Goal: Feedback & Contribution: Contribute content

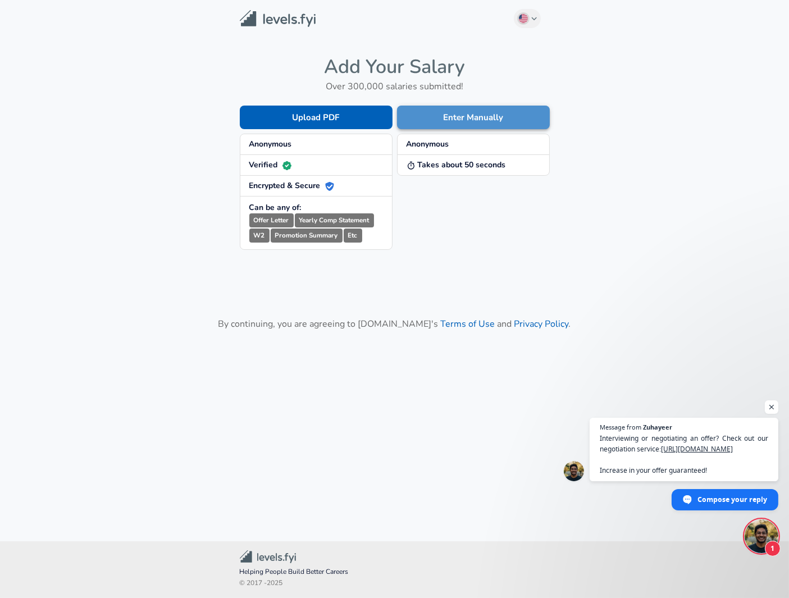
click at [455, 124] on button "Enter Manually" at bounding box center [473, 118] width 153 height 24
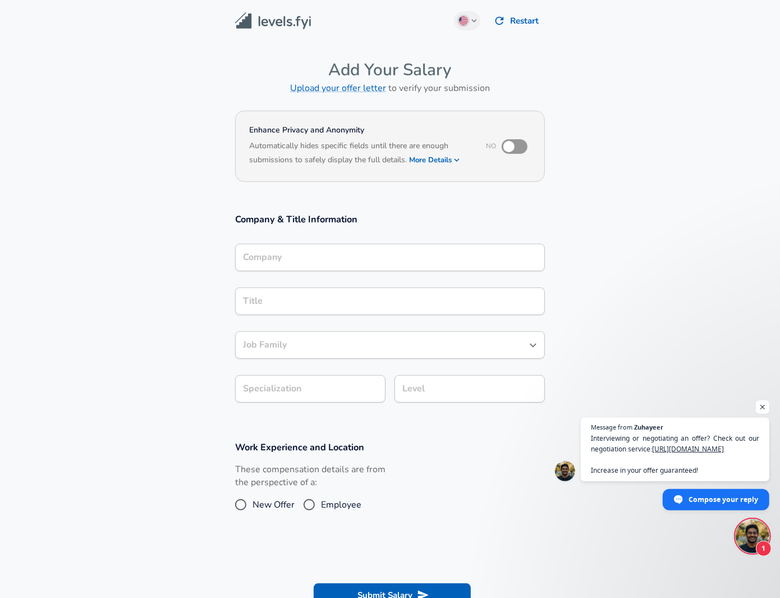
click at [263, 261] on div "Company" at bounding box center [390, 258] width 310 height 28
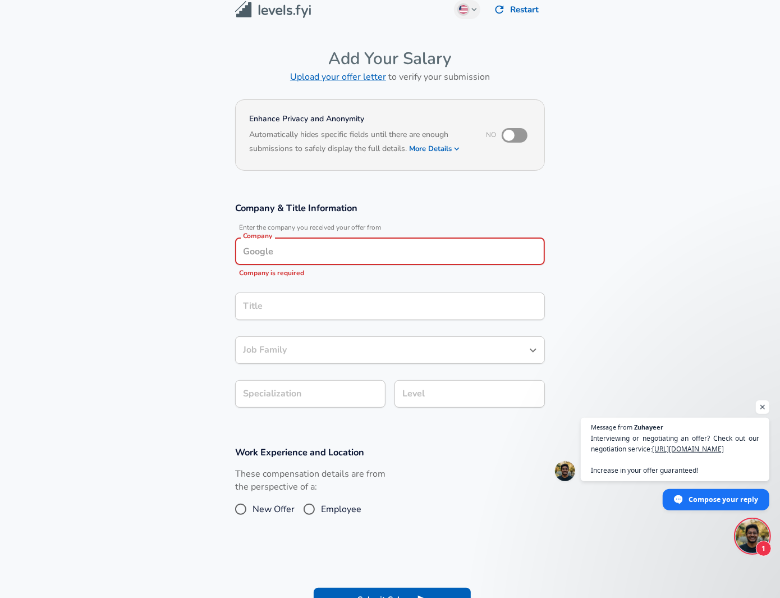
click at [280, 253] on input "Company" at bounding box center [390, 251] width 300 height 17
paste input "[US_STATE][GEOGRAPHIC_DATA]"
type input "[US_STATE][GEOGRAPHIC_DATA]"
click at [194, 317] on section "Company & Title Information Enter the company you received your offer from Comp…" at bounding box center [390, 311] width 780 height 244
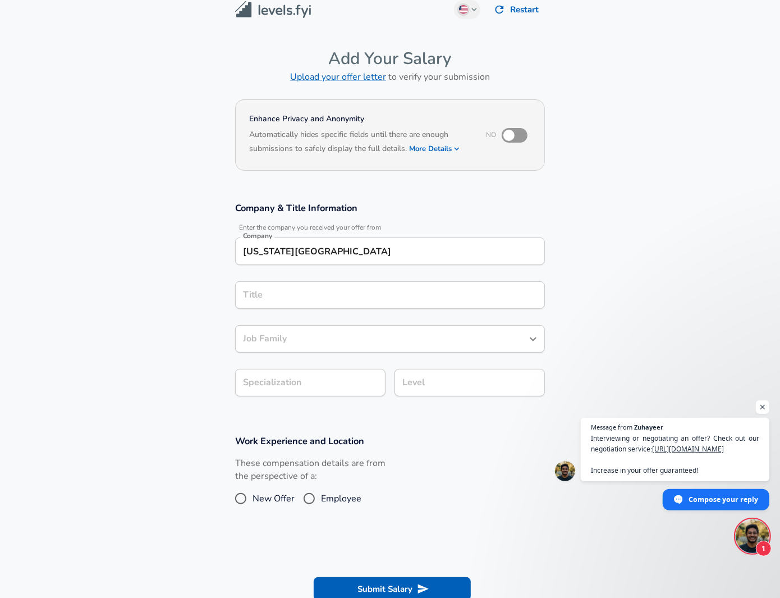
click at [291, 298] on input "Title" at bounding box center [390, 294] width 300 height 17
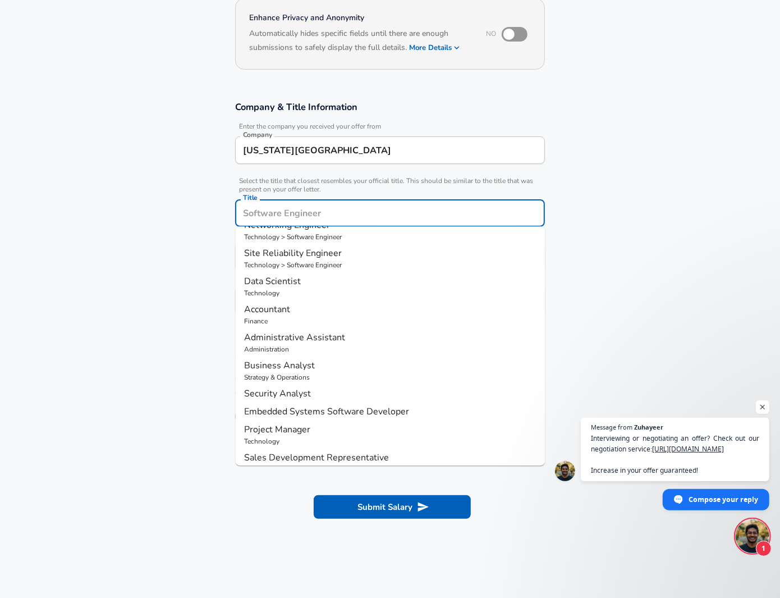
scroll to position [86, 0]
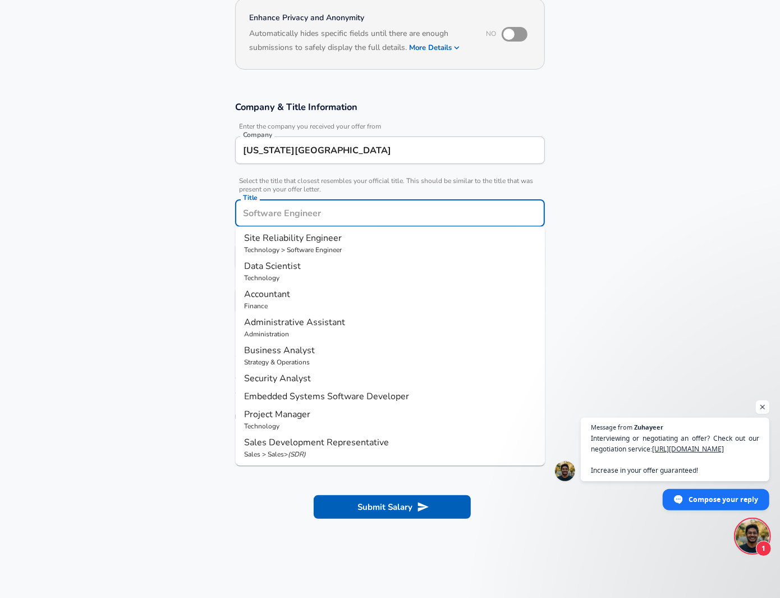
click at [161, 289] on section "Company & Title Information Enter the company you received your offer from Comp…" at bounding box center [390, 214] width 780 height 252
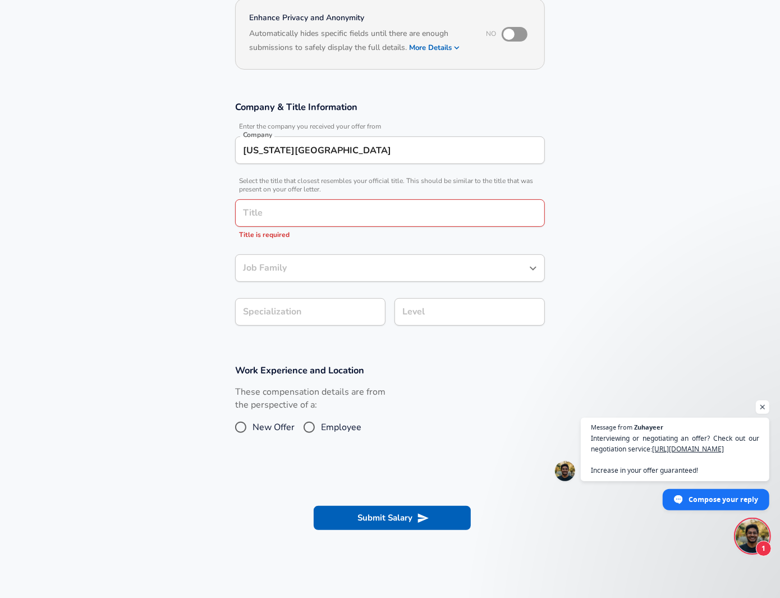
click at [304, 214] on input "Title" at bounding box center [390, 212] width 300 height 17
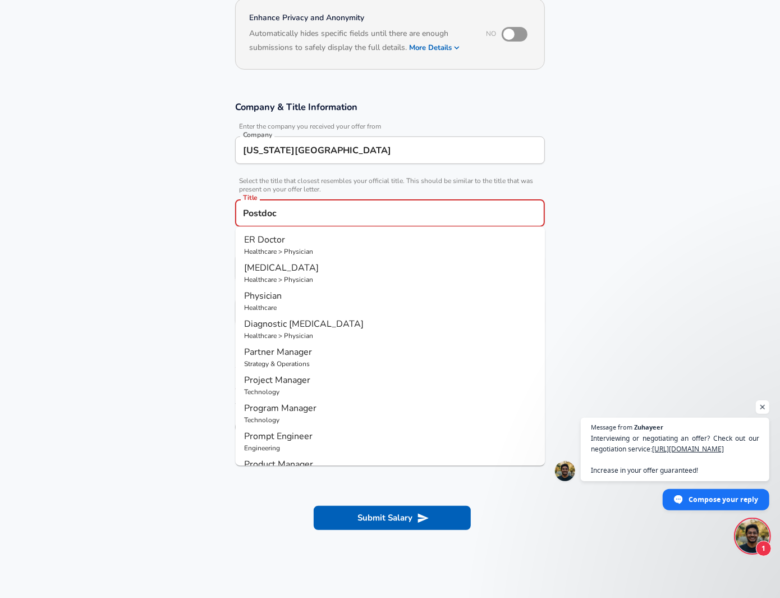
type input "Postdoc"
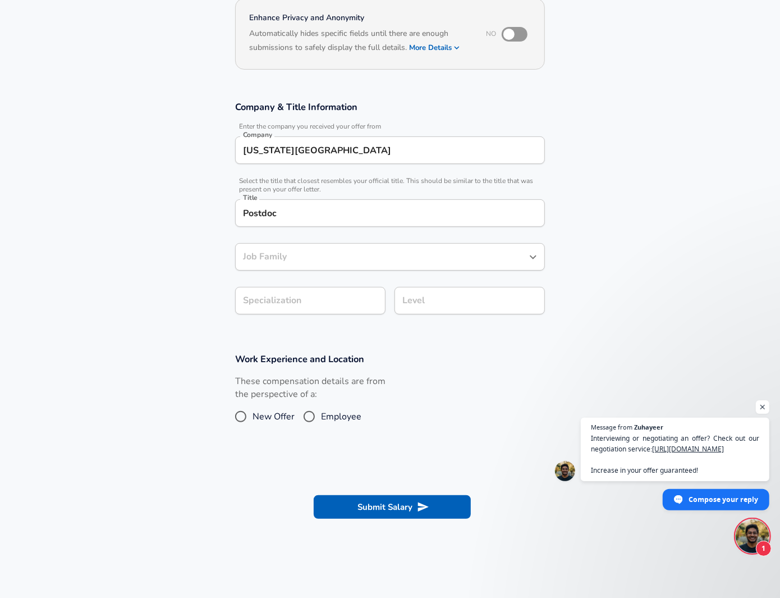
click at [182, 275] on section "Company & Title Information Enter the company you received your offer from Comp…" at bounding box center [390, 214] width 780 height 252
click at [281, 268] on div "Job Family" at bounding box center [390, 257] width 310 height 28
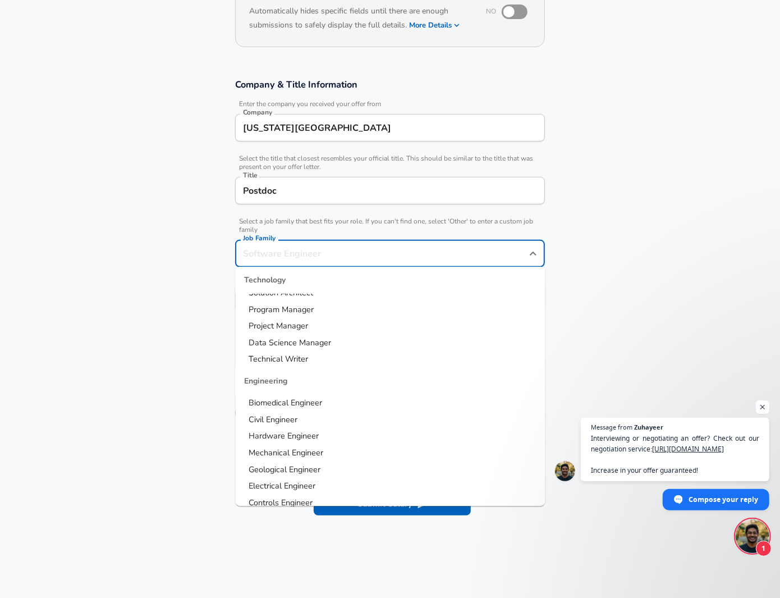
scroll to position [112, 0]
click at [318, 400] on li "Civil Engineer" at bounding box center [390, 404] width 310 height 17
type input "Civil Engineer"
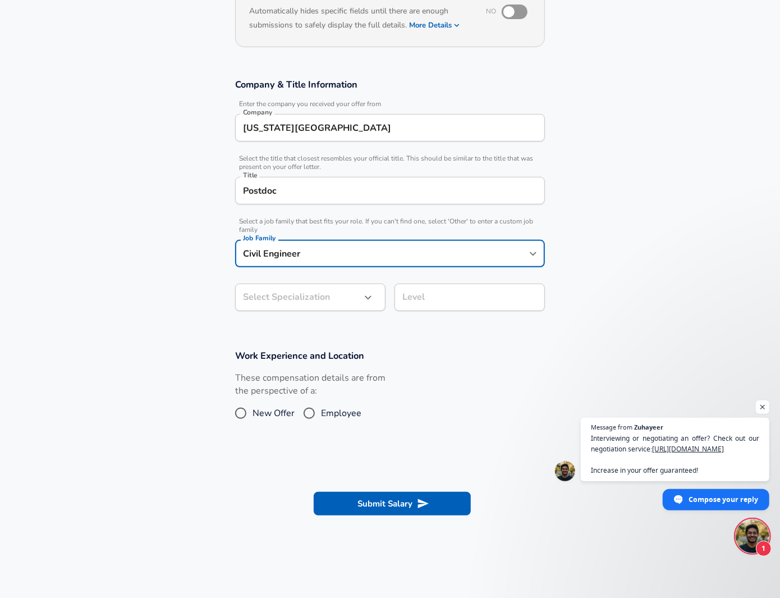
click at [153, 288] on section "Company & Title Information Enter the company you received your offer from Comp…" at bounding box center [390, 200] width 780 height 271
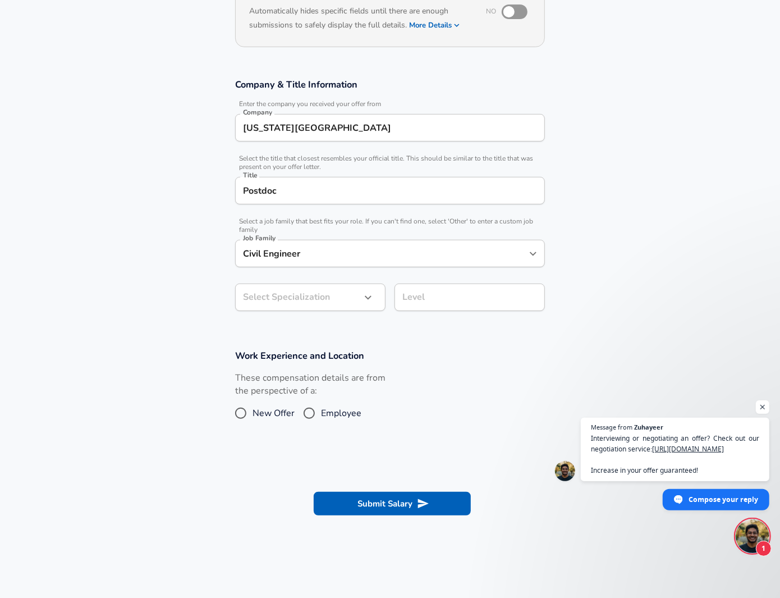
click at [353, 302] on body "English ([GEOGRAPHIC_DATA]) Change Restart Add Your Salary Upload your offer le…" at bounding box center [390, 164] width 780 height 598
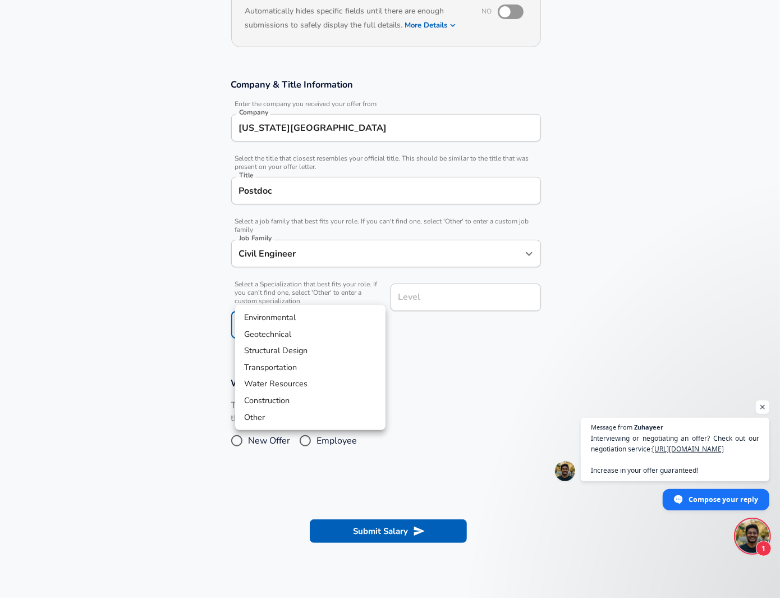
scroll to position [168, 0]
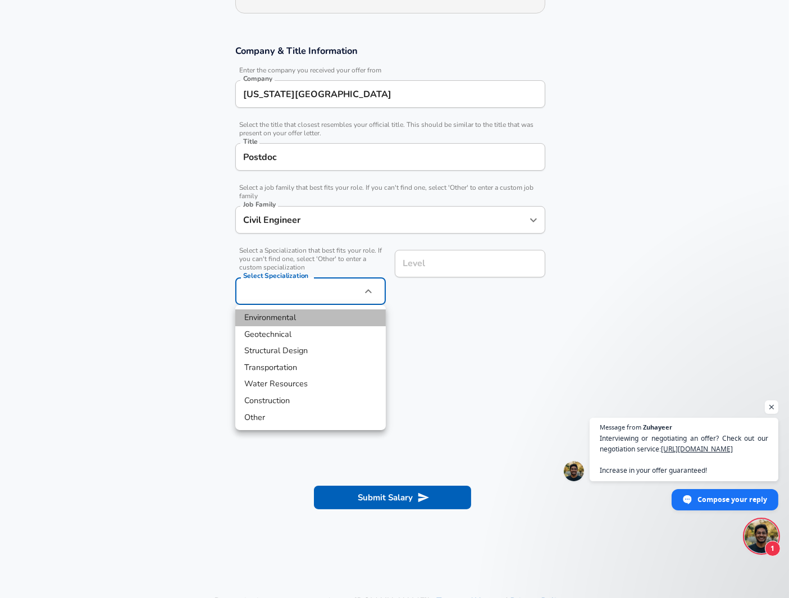
click at [317, 317] on li "Environmental" at bounding box center [310, 317] width 150 height 17
type input "Environmental"
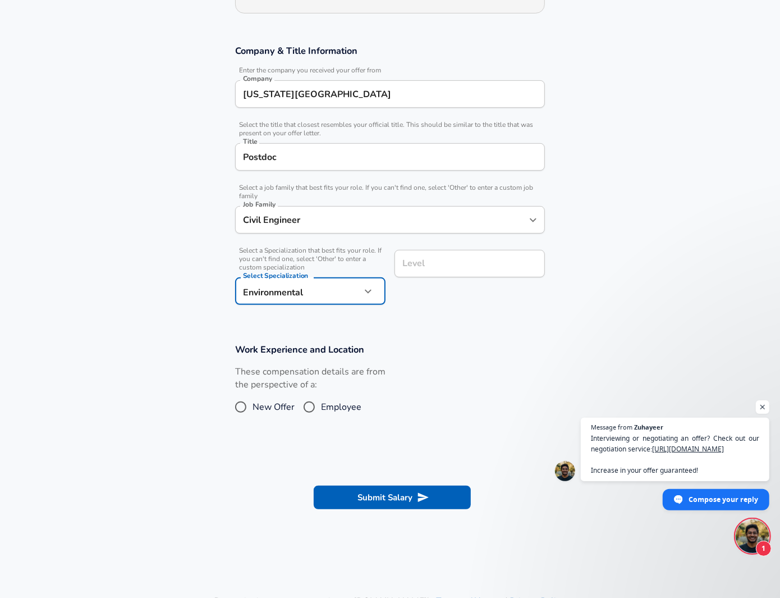
click at [442, 321] on section "Company & Title Information Enter the company you received your offer from Comp…" at bounding box center [390, 180] width 780 height 299
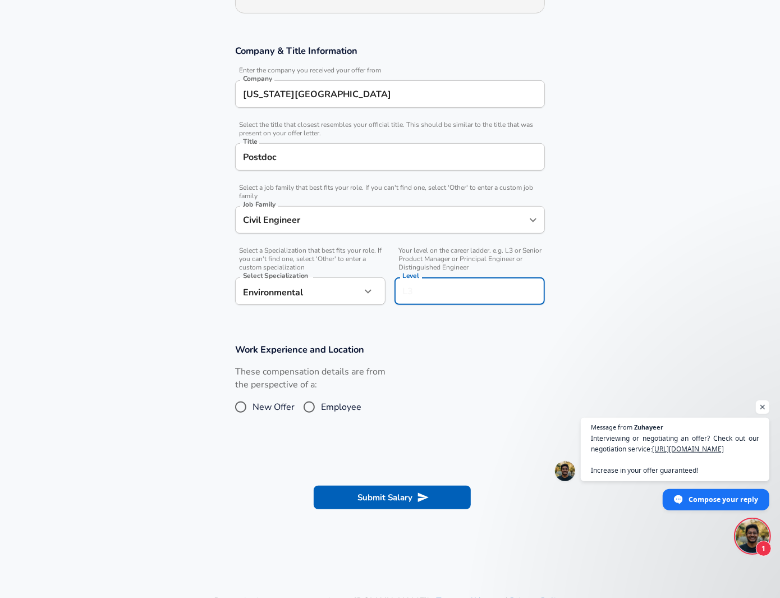
scroll to position [191, 0]
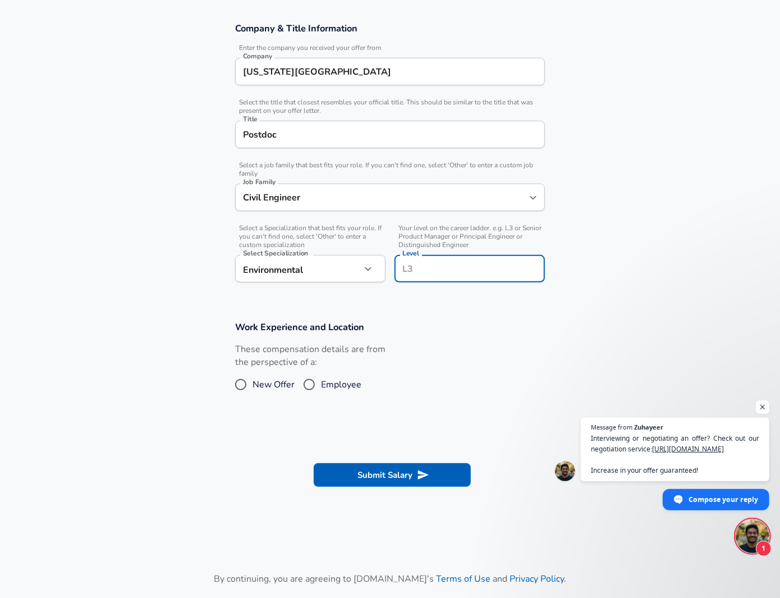
click at [443, 267] on input "Level" at bounding box center [470, 268] width 140 height 17
click at [434, 357] on div "These compensation details are from the perspective of a: New Offer Employee" at bounding box center [385, 373] width 319 height 60
click at [313, 387] on input "Employee" at bounding box center [310, 385] width 24 height 18
radio input "true"
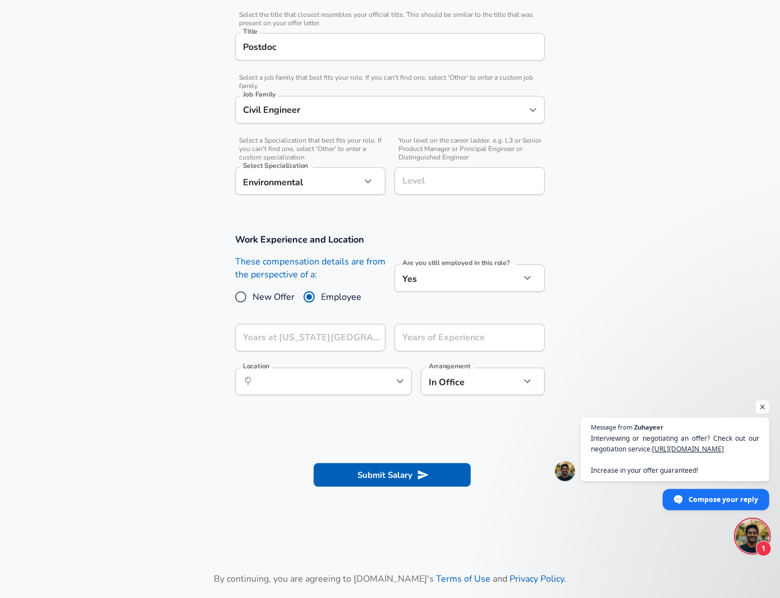
scroll to position [303, 0]
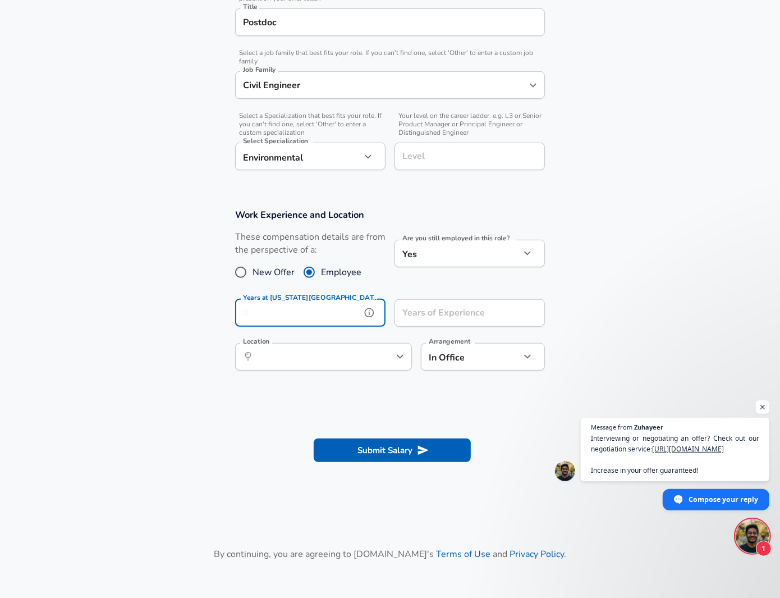
click at [344, 314] on input "Years at [US_STATE][GEOGRAPHIC_DATA]" at bounding box center [298, 313] width 126 height 28
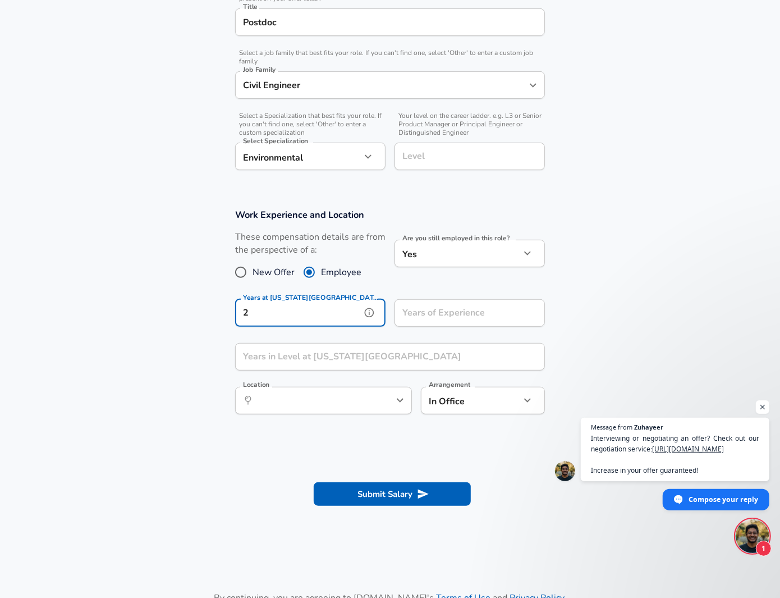
type input "2"
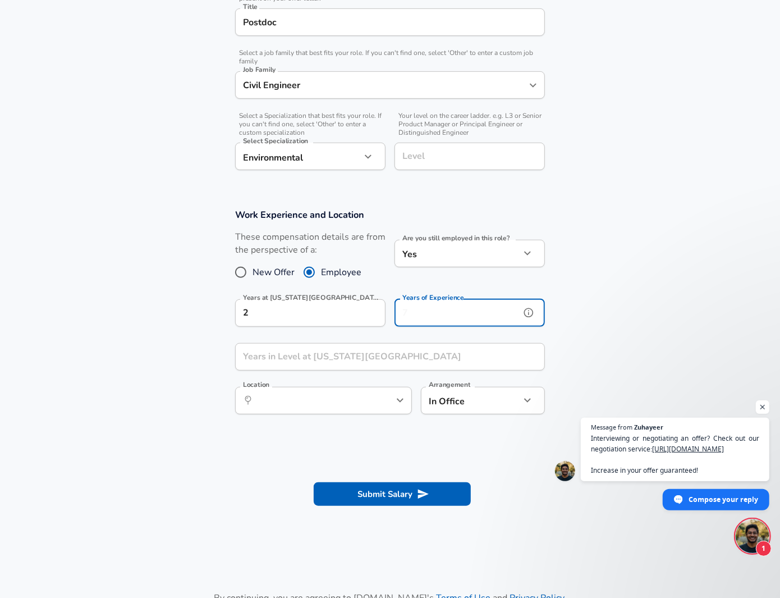
click at [439, 314] on input "Years of Experience" at bounding box center [458, 313] width 126 height 28
type input "4"
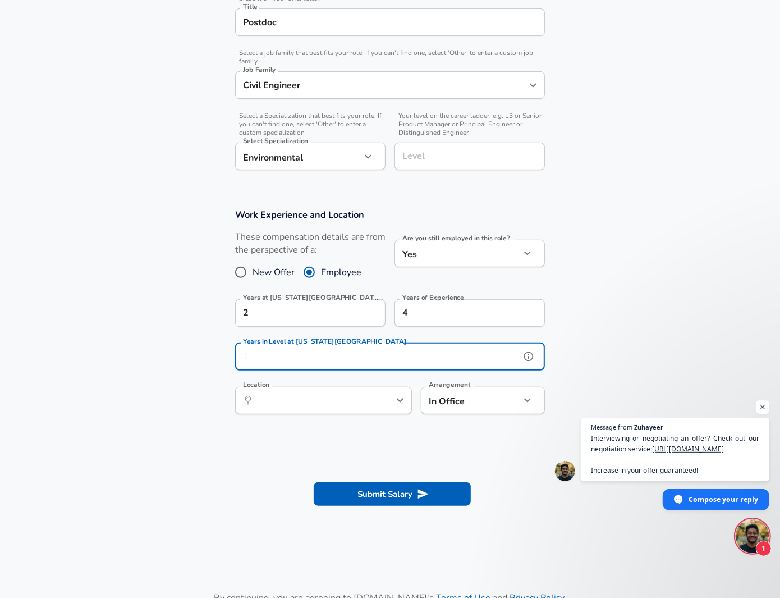
click at [359, 362] on input "Years in Level at [US_STATE][GEOGRAPHIC_DATA]" at bounding box center [377, 357] width 285 height 28
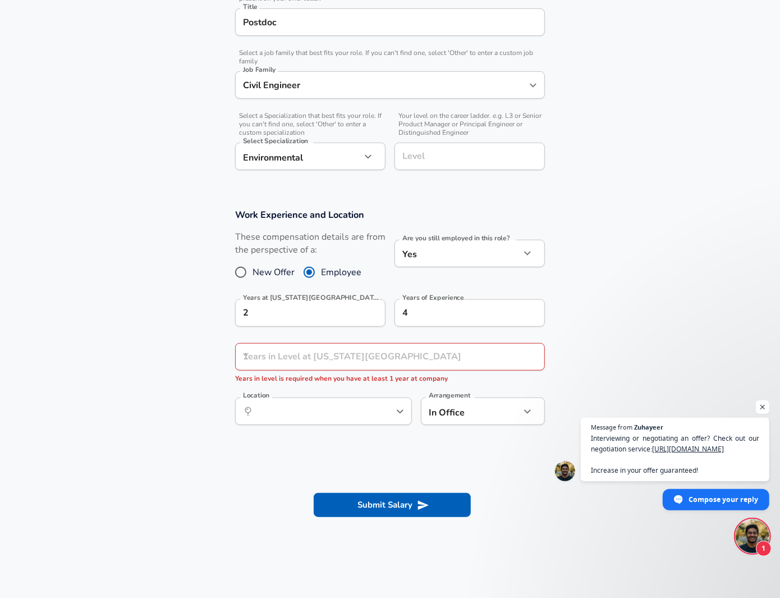
click at [241, 436] on section "Work Experience and Location These compensation details are from the perspectiv…" at bounding box center [390, 322] width 780 height 255
click at [343, 360] on input "Years in Level at [US_STATE][GEOGRAPHIC_DATA]" at bounding box center [377, 357] width 285 height 28
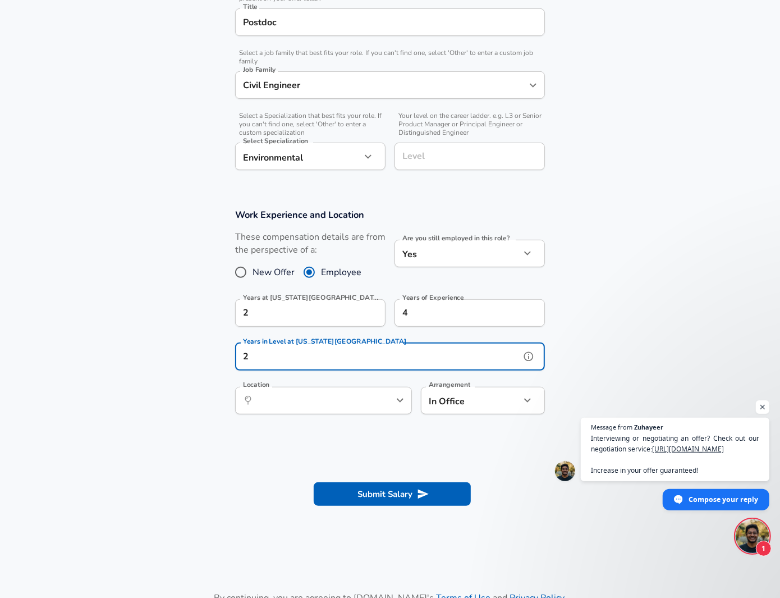
type input "2"
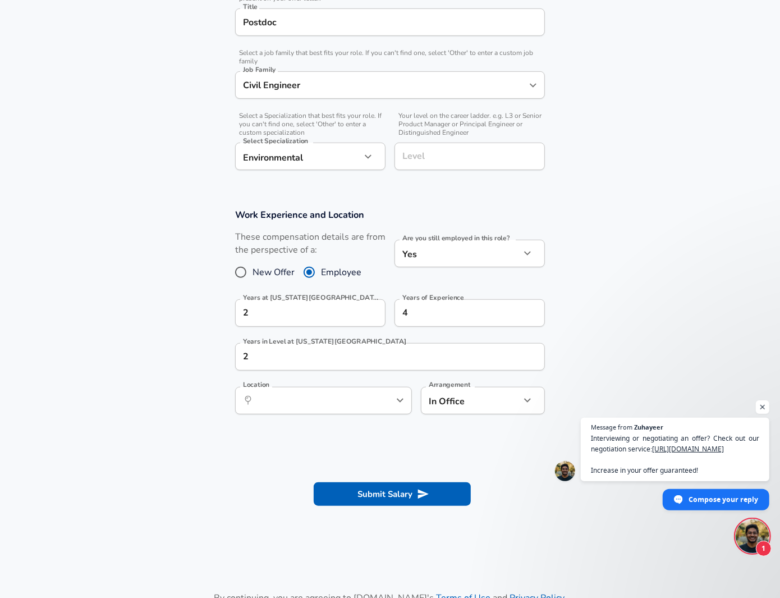
click at [172, 404] on section "Work Experience and Location These compensation details are from the perspectiv…" at bounding box center [390, 317] width 780 height 244
click at [317, 405] on input "Location" at bounding box center [311, 400] width 115 height 17
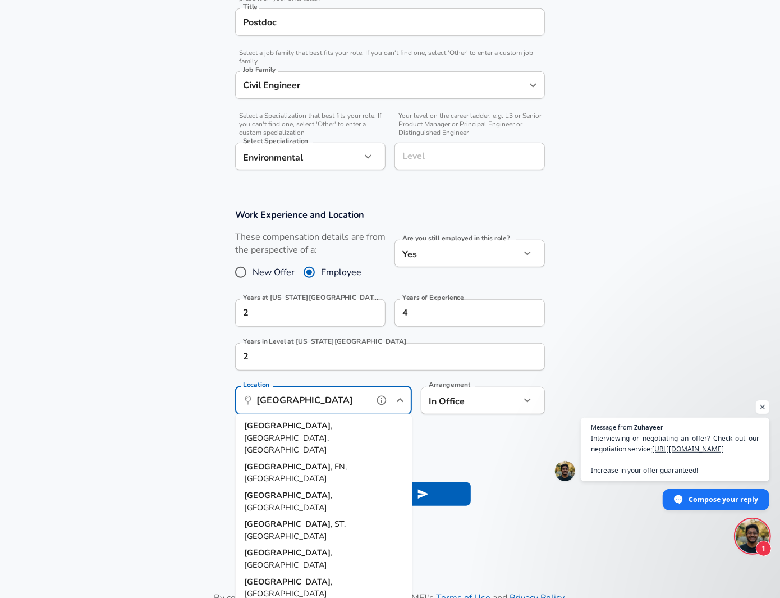
click at [322, 488] on li "[GEOGRAPHIC_DATA] , [GEOGRAPHIC_DATA]" at bounding box center [323, 502] width 177 height 29
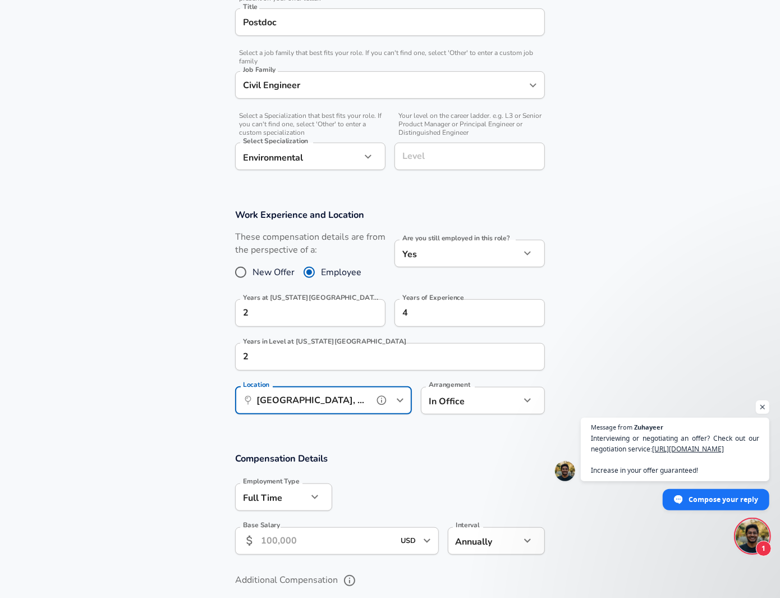
type input "[GEOGRAPHIC_DATA], [GEOGRAPHIC_DATA]"
click at [442, 454] on h3 "Compensation Details" at bounding box center [390, 458] width 310 height 13
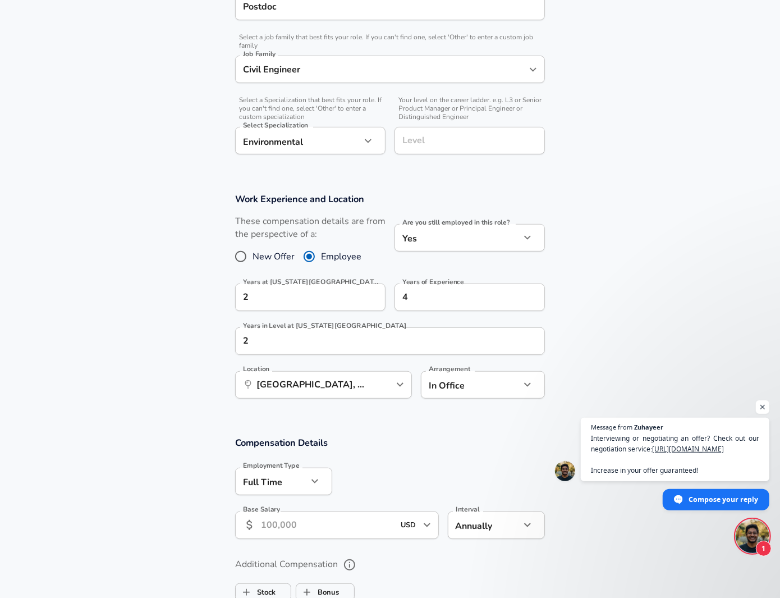
scroll to position [528, 0]
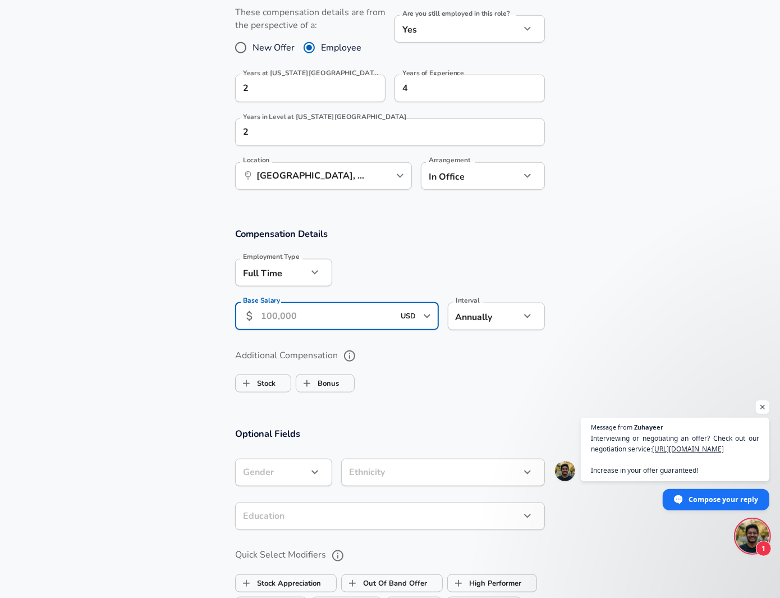
click at [309, 319] on input "Base Salary" at bounding box center [327, 317] width 133 height 28
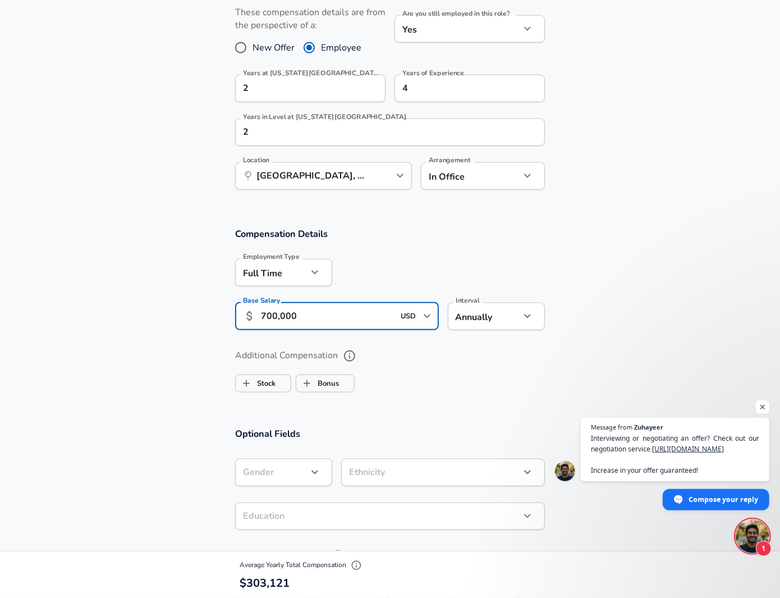
click at [404, 359] on label "Additional Compensation" at bounding box center [390, 355] width 310 height 19
click at [359, 359] on button "Additional Compensation" at bounding box center [349, 355] width 19 height 19
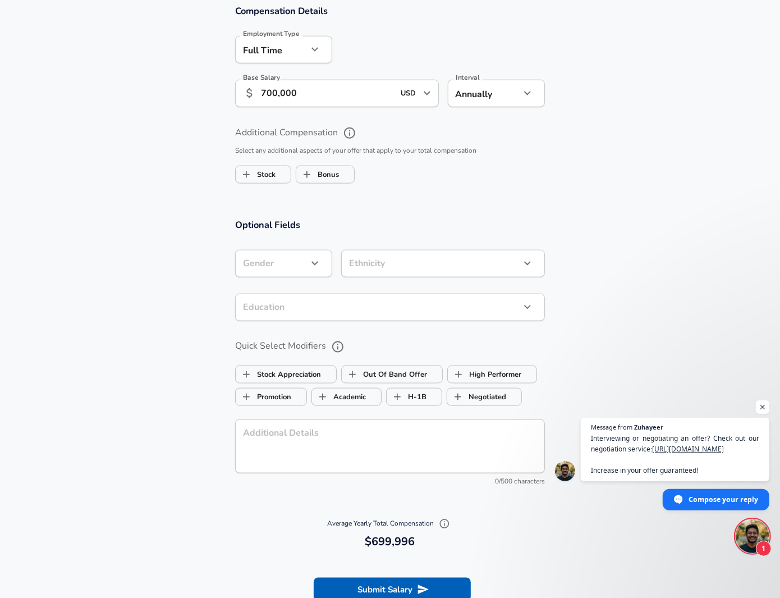
scroll to position [752, 0]
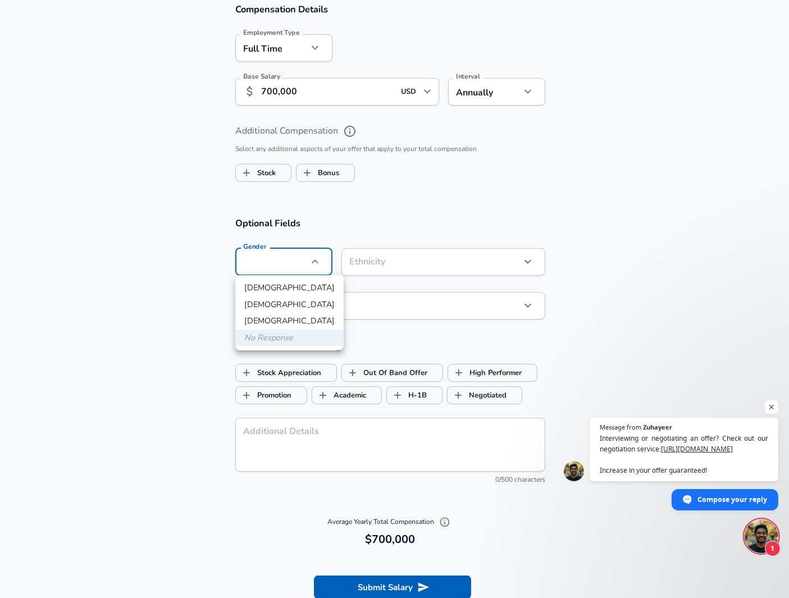
click at [18, 273] on div at bounding box center [394, 299] width 789 height 598
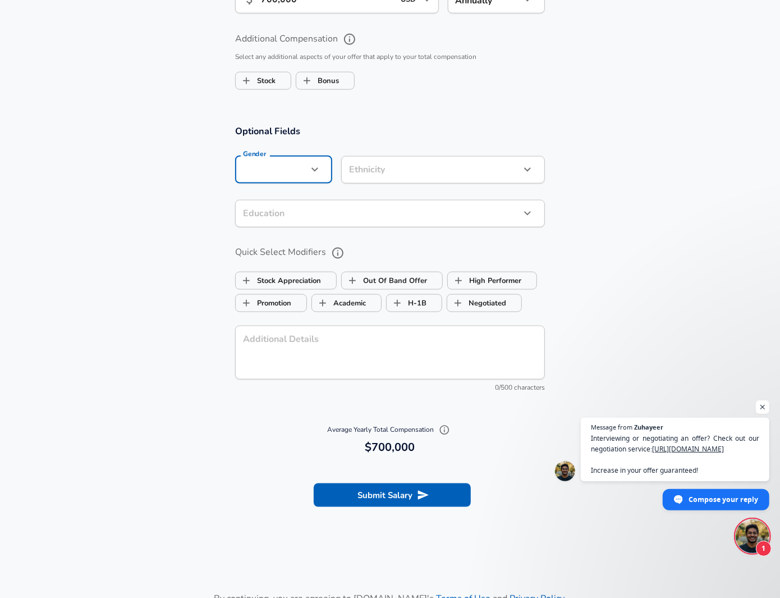
scroll to position [977, 0]
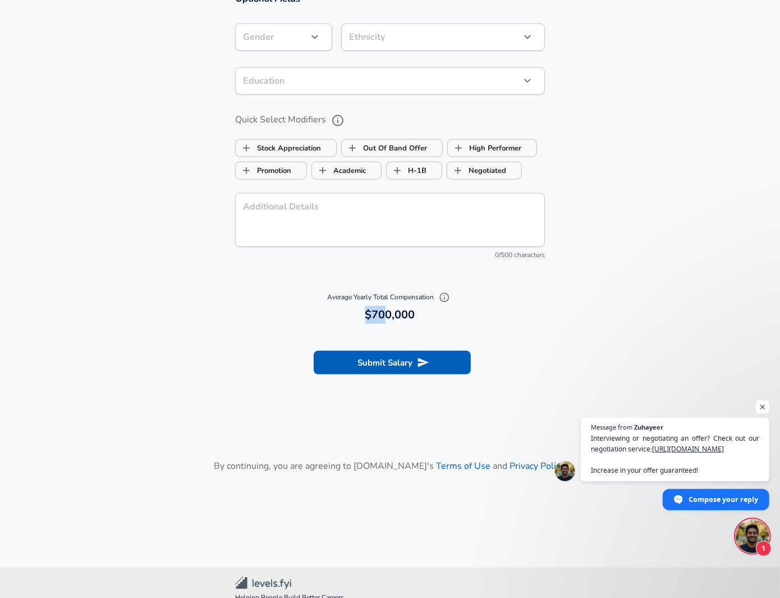
drag, startPoint x: 385, startPoint y: 316, endPoint x: 365, endPoint y: 316, distance: 20.2
click at [365, 316] on h6 "700,000 $700,000" at bounding box center [390, 315] width 301 height 18
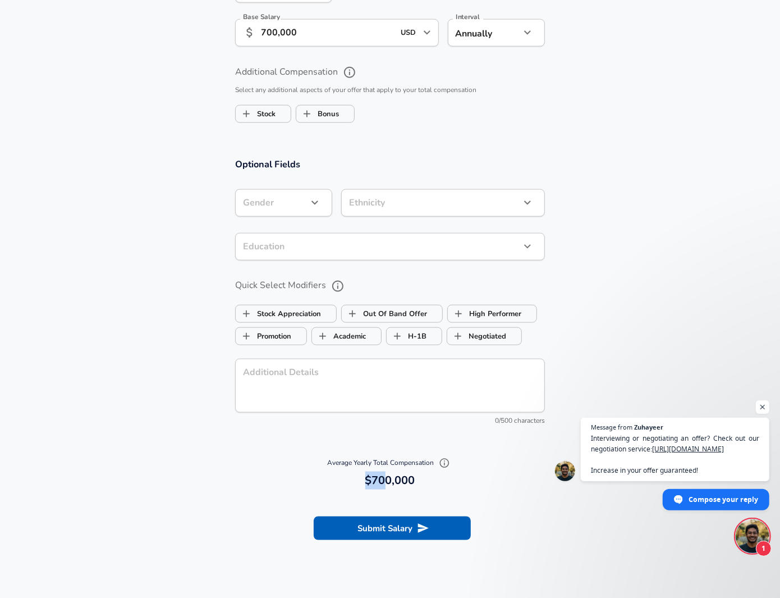
scroll to position [809, 0]
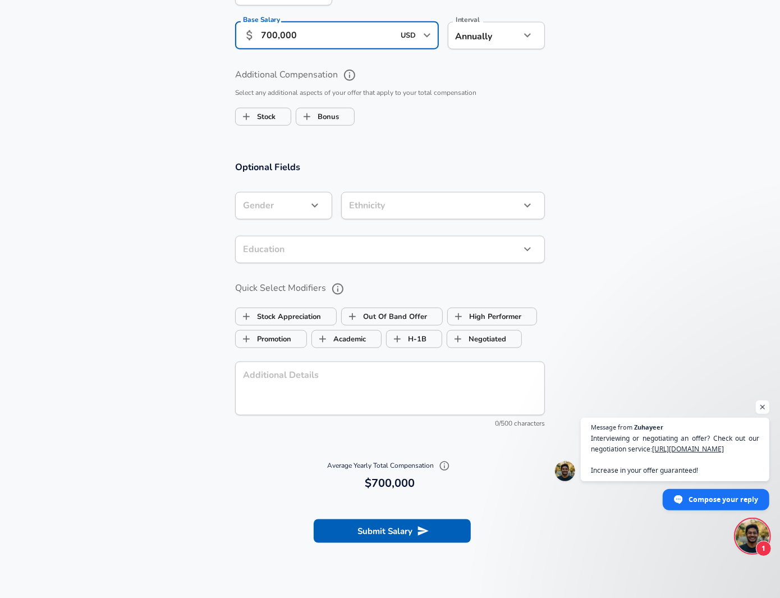
click at [273, 35] on input "700,000" at bounding box center [327, 36] width 133 height 28
type input "70,000"
click at [142, 209] on section "Optional Fields Gender ​ Gender Ethnicity ​ Ethnicity Education ​ Education Qui…" at bounding box center [390, 300] width 780 height 304
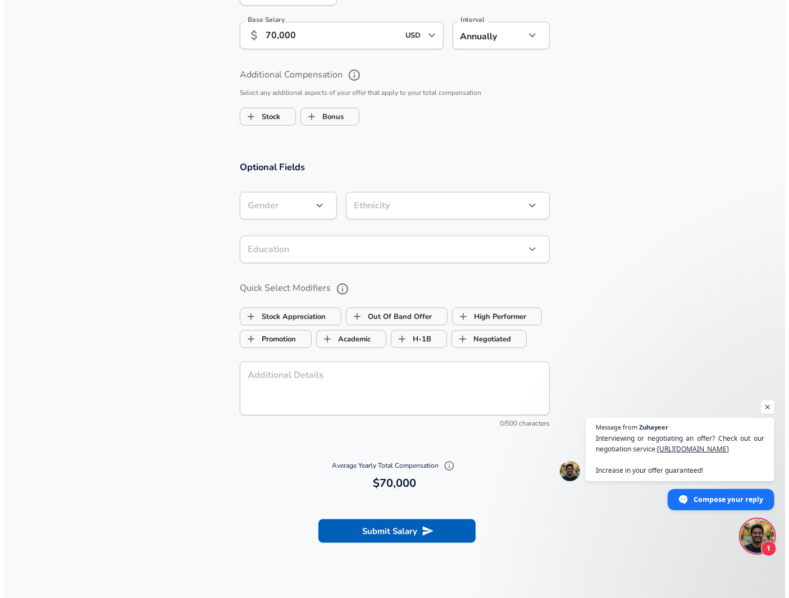
scroll to position [865, 0]
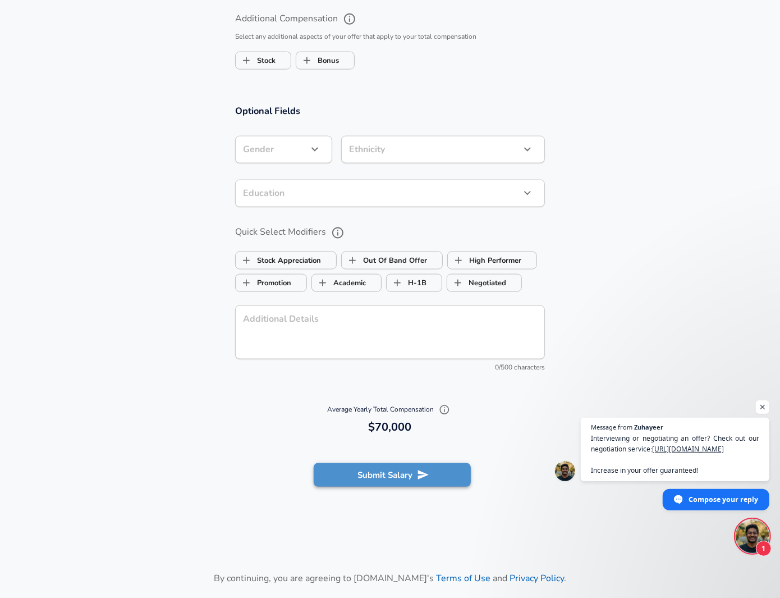
click at [399, 476] on button "Submit Salary" at bounding box center [392, 475] width 157 height 24
